Goal: Task Accomplishment & Management: Use online tool/utility

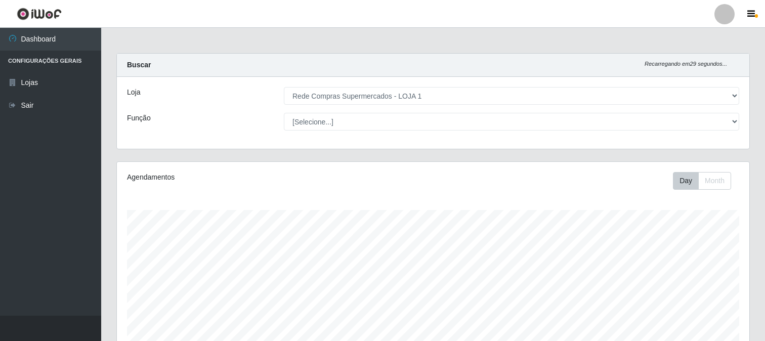
select select "158"
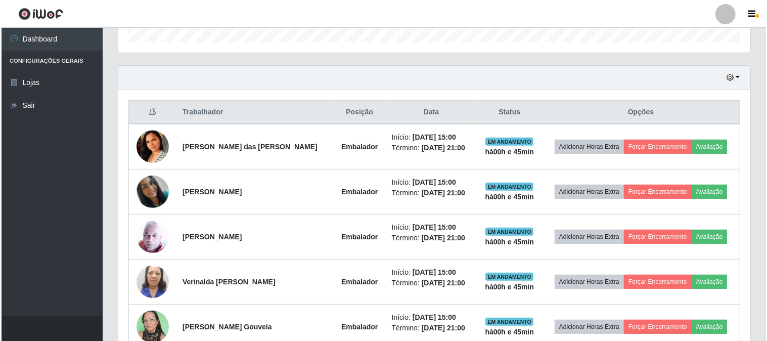
scroll to position [209, 632]
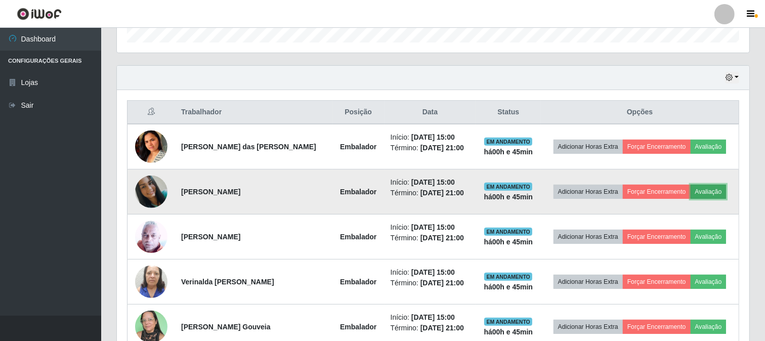
click at [714, 190] on button "Avaliação" at bounding box center [708, 192] width 36 height 14
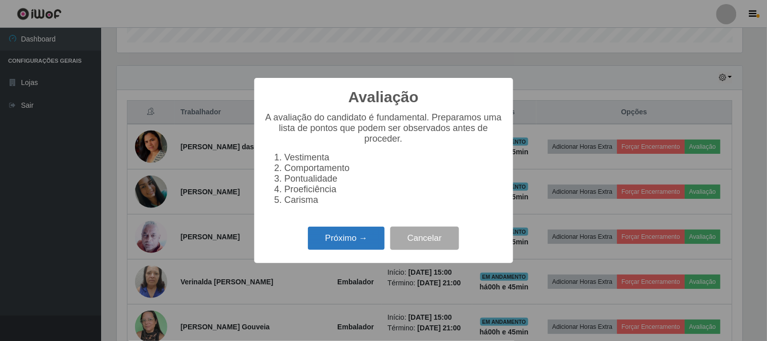
click at [345, 235] on button "Próximo →" at bounding box center [346, 239] width 77 height 24
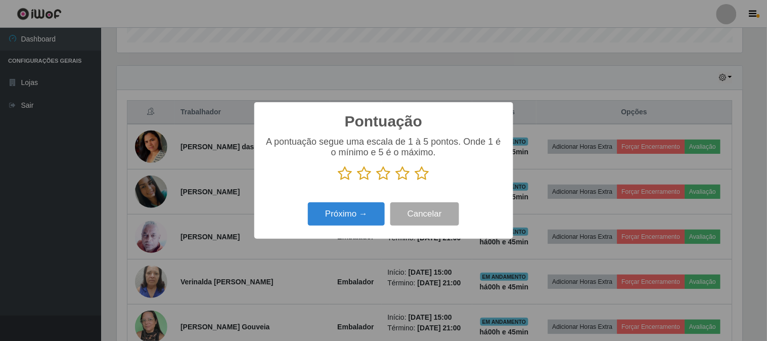
scroll to position [505515, 505098]
click at [382, 172] on icon at bounding box center [384, 173] width 14 height 15
click at [377, 181] on input "radio" at bounding box center [377, 181] width 0 height 0
click at [360, 209] on button "Próximo →" at bounding box center [346, 214] width 77 height 24
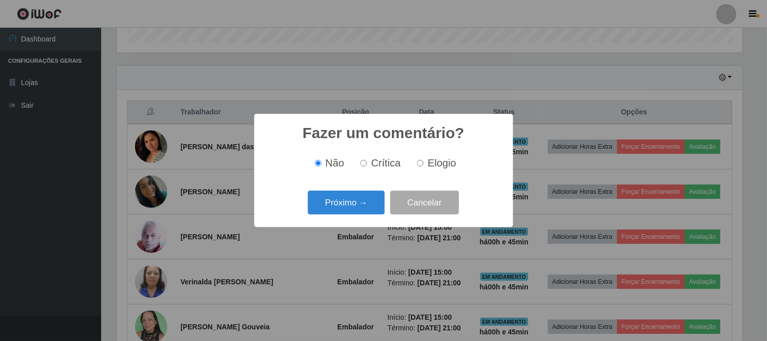
click at [360, 209] on button "Próximo →" at bounding box center [346, 203] width 77 height 24
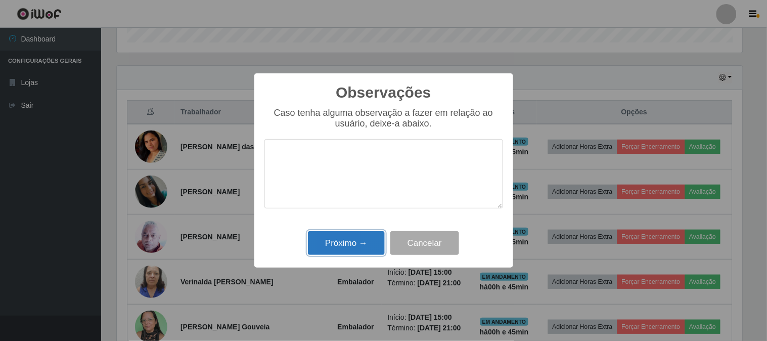
click at [361, 233] on button "Próximo →" at bounding box center [346, 243] width 77 height 24
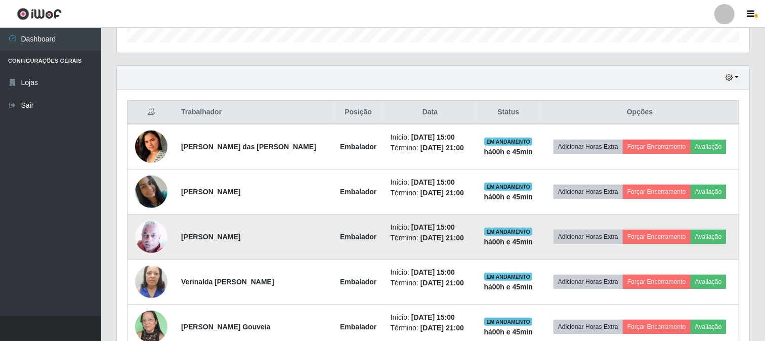
scroll to position [209, 632]
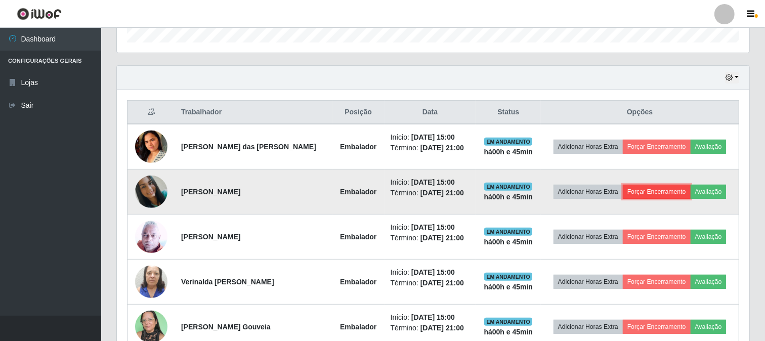
click at [646, 191] on button "Forçar Encerramento" at bounding box center [657, 192] width 68 height 14
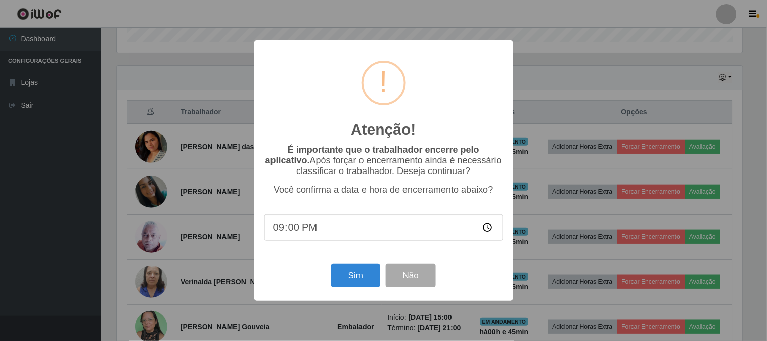
click at [320, 224] on input "21:00" at bounding box center [383, 227] width 239 height 27
click at [320, 227] on input "21:00" at bounding box center [383, 227] width 239 height 27
type input "15:46"
click at [358, 275] on button "Sim" at bounding box center [355, 275] width 49 height 24
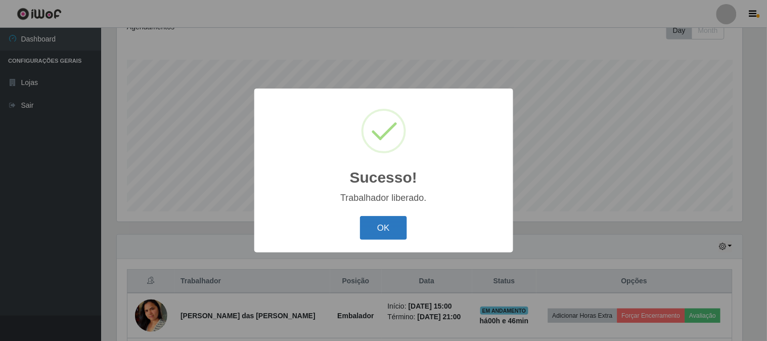
click at [380, 226] on button "OK" at bounding box center [383, 228] width 47 height 24
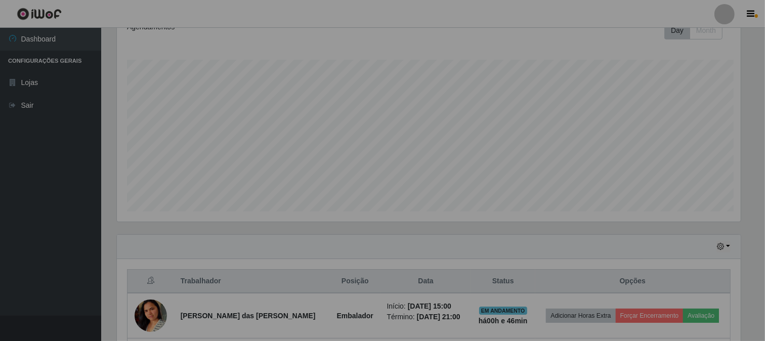
scroll to position [209, 632]
